Goal: Information Seeking & Learning: Compare options

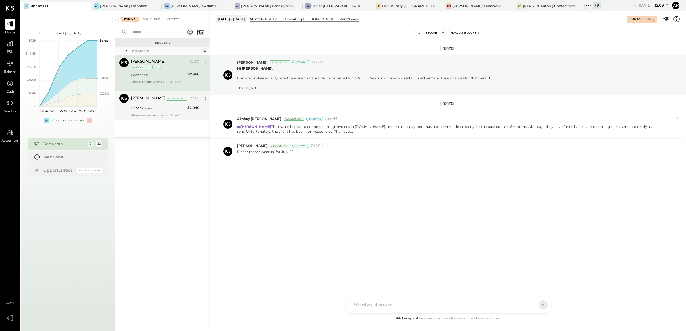
click at [158, 108] on div "CAM Charges" at bounding box center [158, 109] width 55 height 6
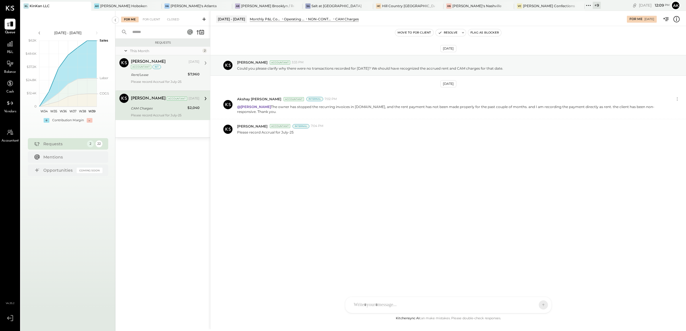
click at [180, 74] on div "Rent/Lease" at bounding box center [158, 75] width 55 height 6
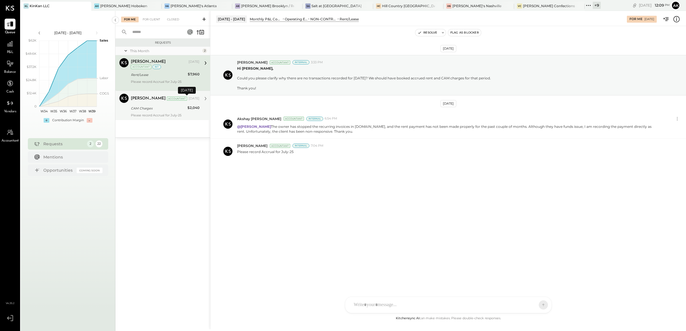
click at [188, 100] on div "[DATE]" at bounding box center [193, 98] width 11 height 5
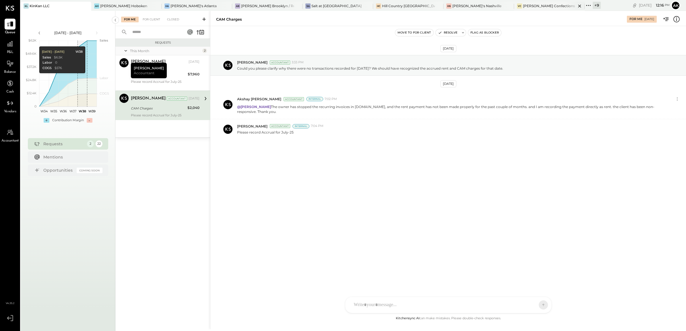
click at [523, 6] on div "[PERSON_NAME] Confections - [GEOGRAPHIC_DATA]" at bounding box center [549, 5] width 53 height 5
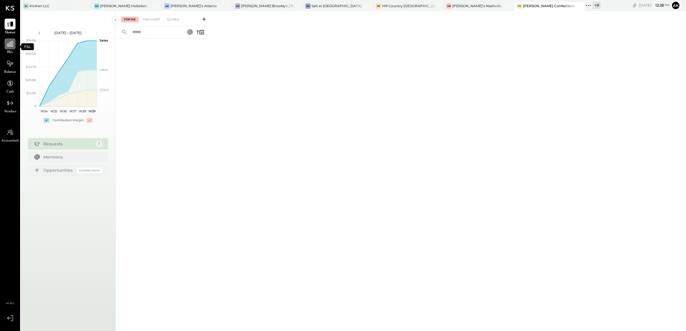
click at [10, 44] on icon at bounding box center [9, 43] width 7 height 7
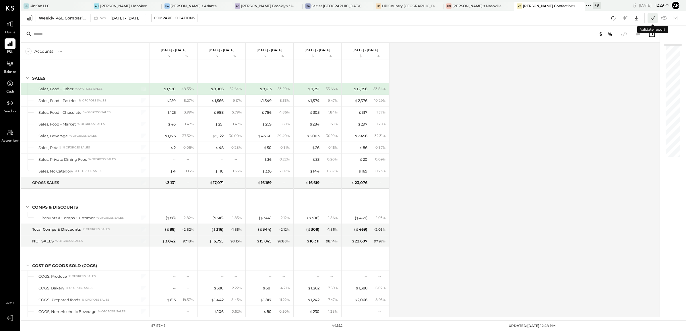
click at [649, 19] on icon at bounding box center [652, 17] width 7 height 7
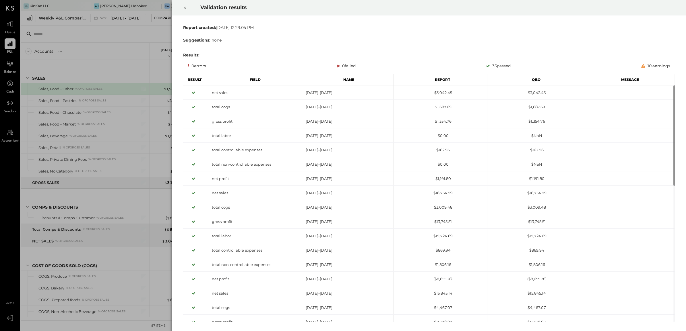
click at [185, 8] on icon at bounding box center [184, 7] width 3 height 7
